Goal: Find contact information: Find contact information

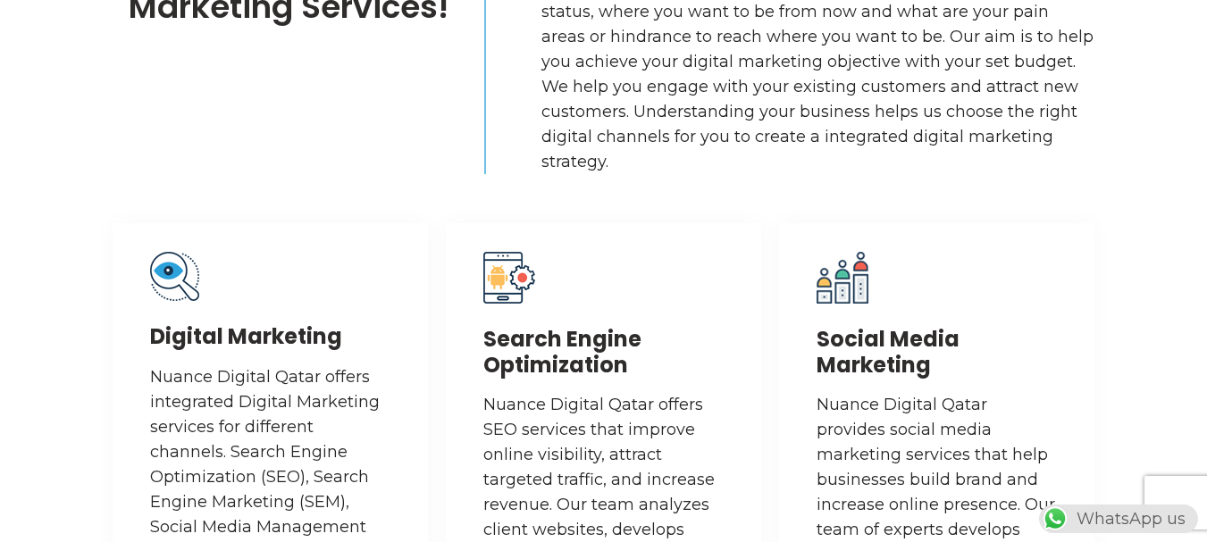
click at [1114, 522] on div "WhatsApp us" at bounding box center [1118, 519] width 159 height 29
drag, startPoint x: 214, startPoint y: 381, endPoint x: 128, endPoint y: 373, distance: 86.2
click at [128, 373] on div "Digital Marketing Nuance Digital Qatar offers integrated Digital Marketing serv…" at bounding box center [270, 448] width 315 height 450
copy p "Nuance"
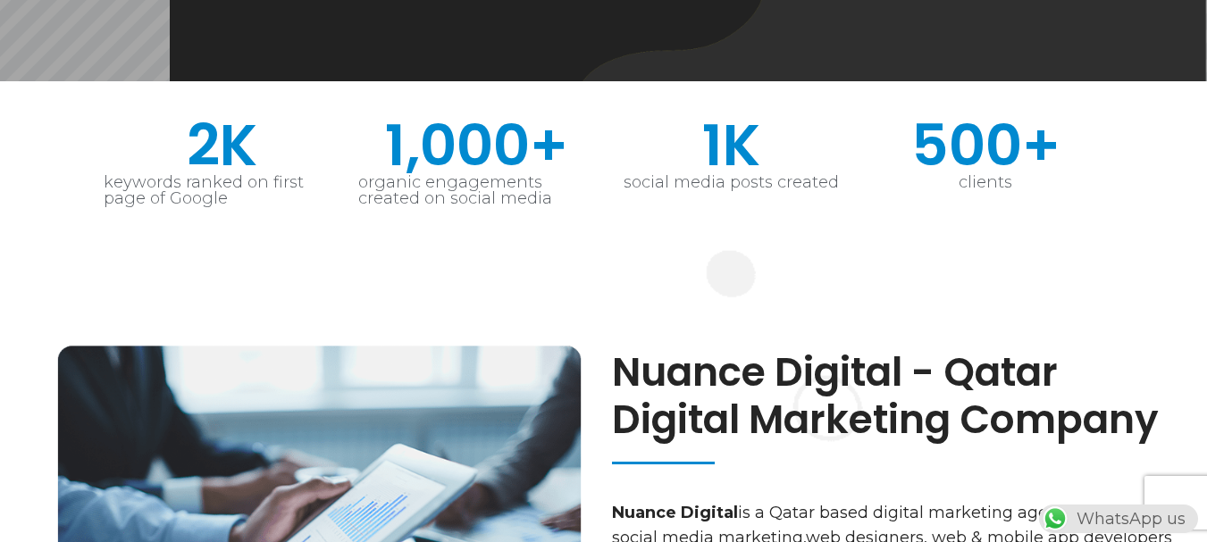
scroll to position [626, 0]
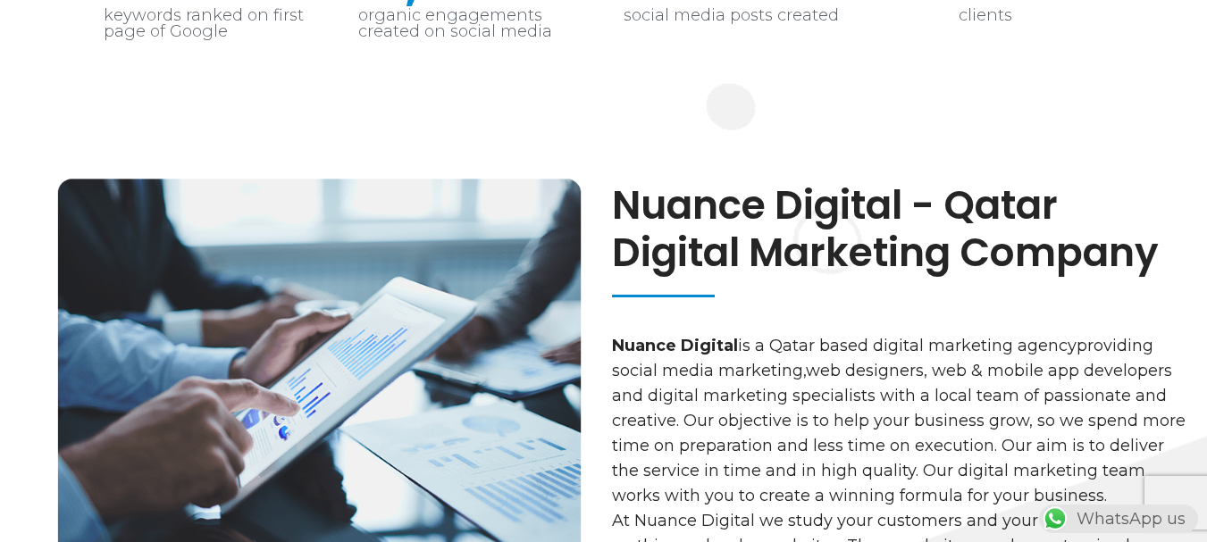
drag, startPoint x: 1160, startPoint y: 261, endPoint x: 615, endPoint y: 197, distance: 548.8
click at [615, 197] on h2 "Nuance Digital - Qatar Digital Marketing Company" at bounding box center [900, 229] width 577 height 95
copy h2 "Nuance Digital - Qatar Digital Marketing Company"
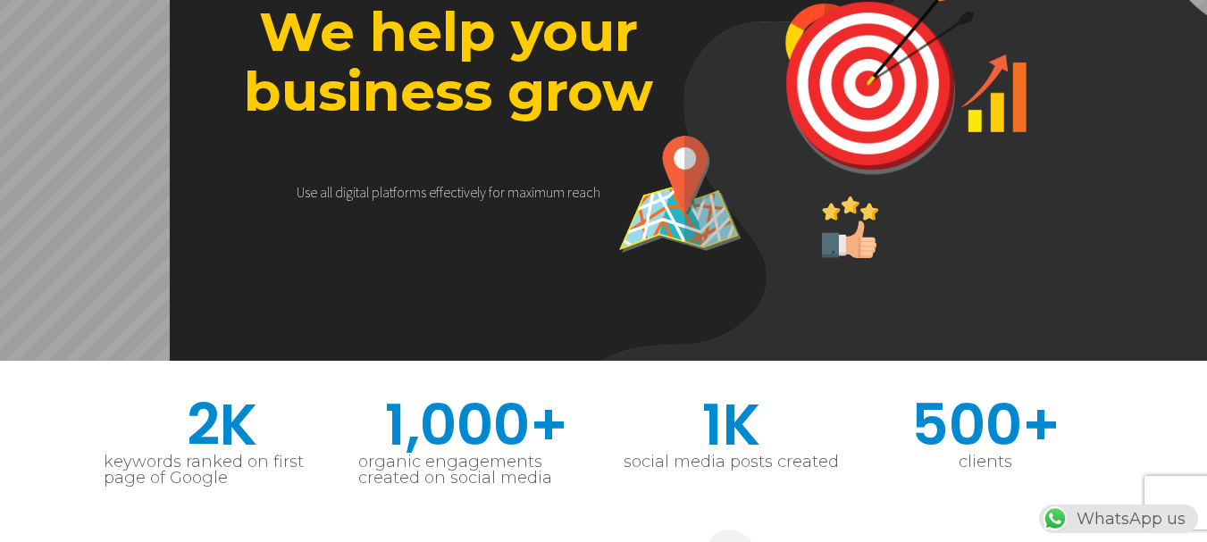
scroll to position [0, 0]
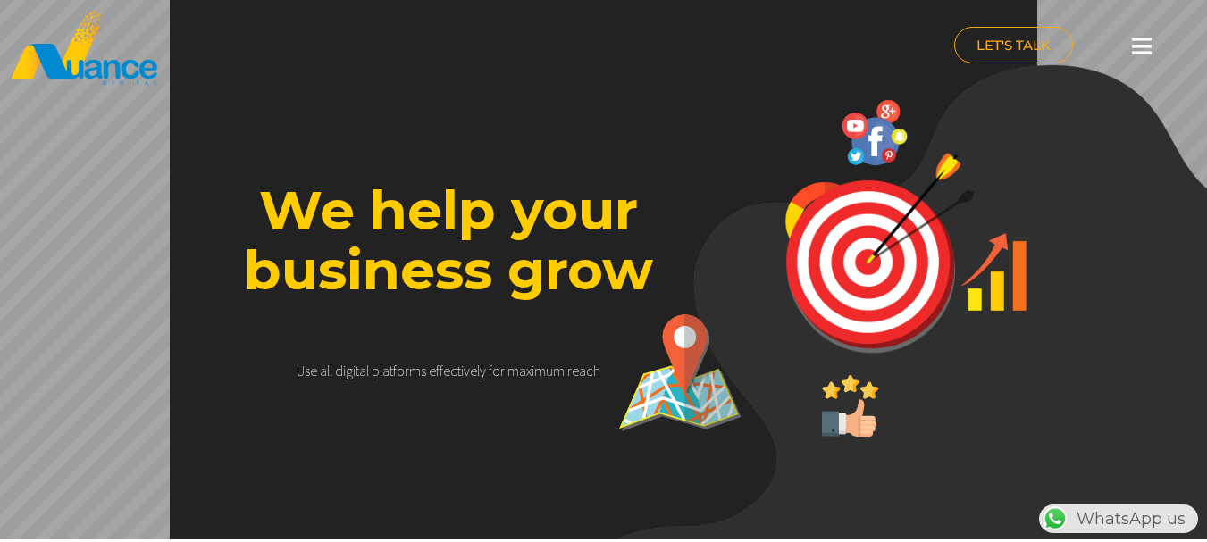
click at [1145, 46] on div at bounding box center [1143, 46] width 36 height 39
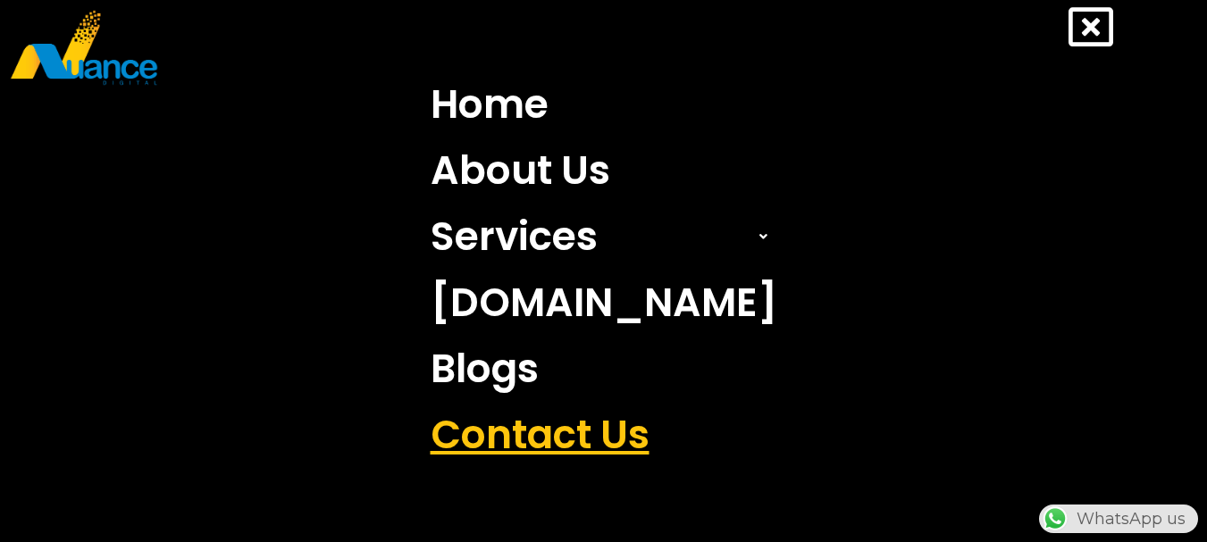
scroll to position [0, 470]
click at [510, 444] on link "Contact Us" at bounding box center [604, 435] width 374 height 66
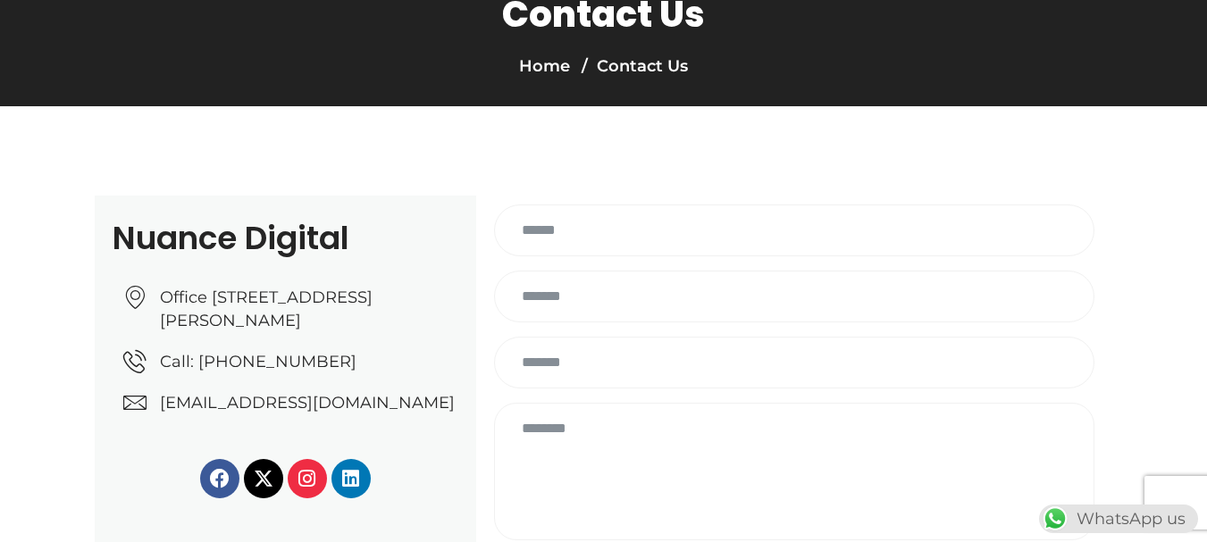
scroll to position [30, 0]
